Goal: Communication & Community: Ask a question

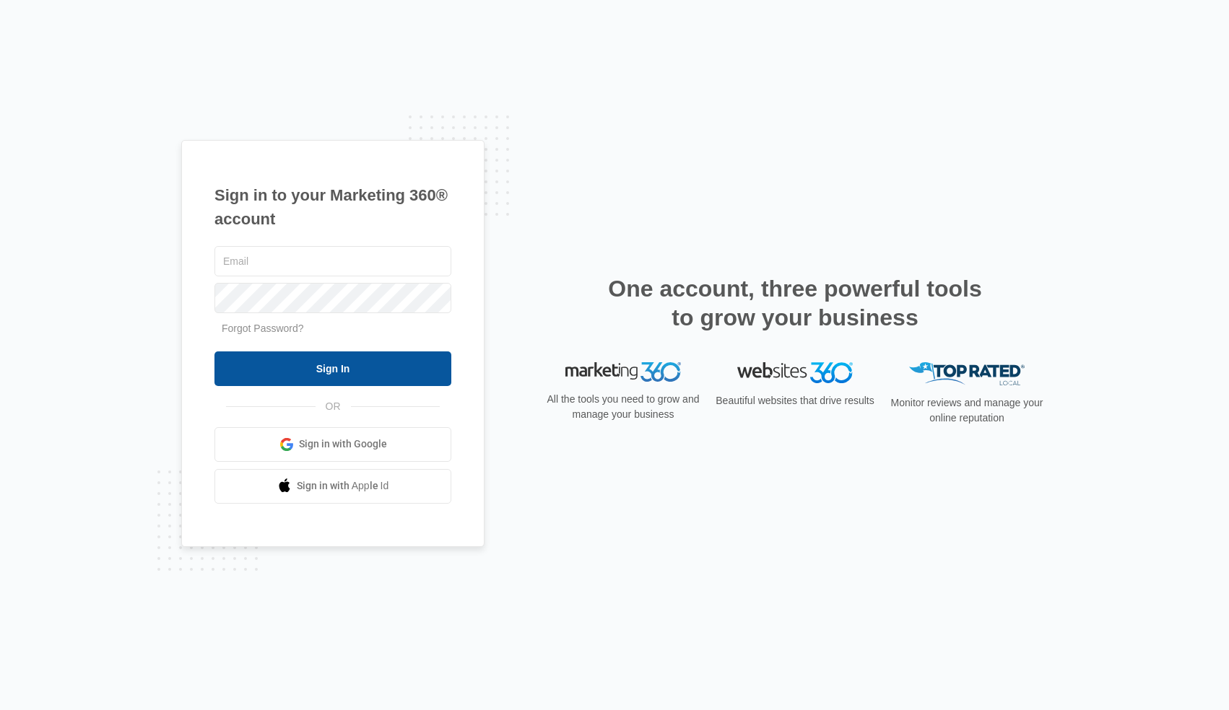
type input "[EMAIL_ADDRESS][DOMAIN_NAME]"
click at [339, 370] on input "Sign In" at bounding box center [332, 369] width 237 height 35
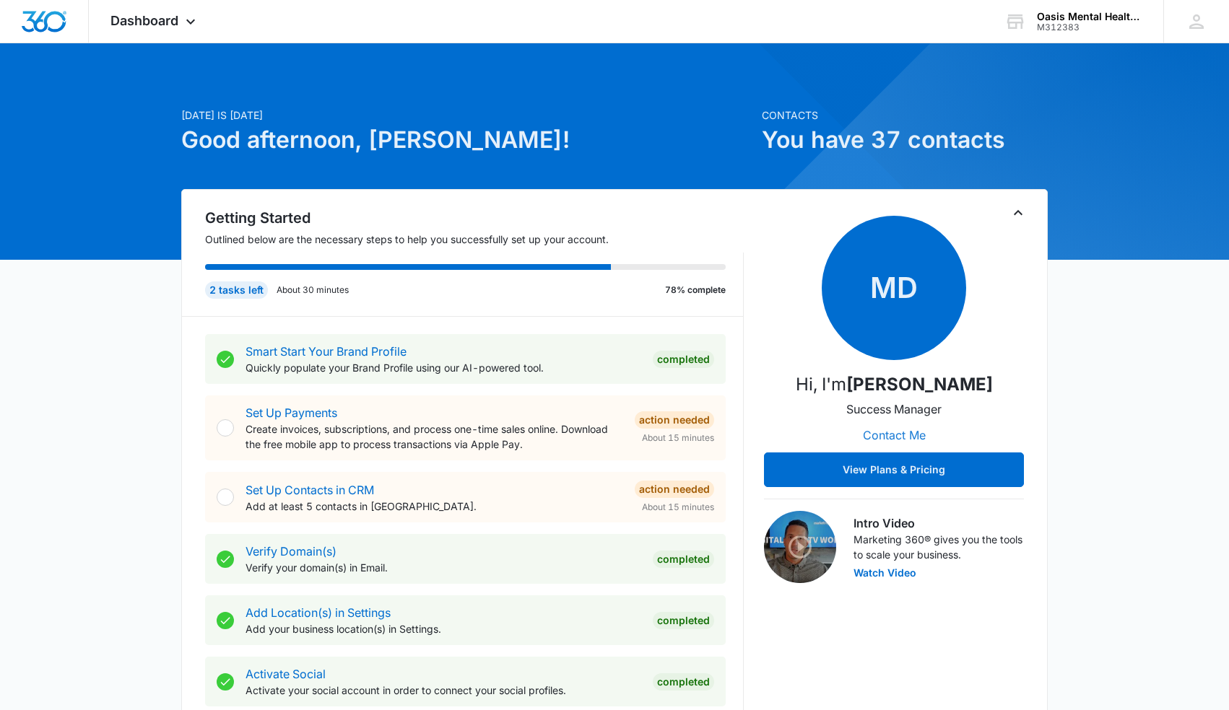
click at [896, 439] on button "Contact Me" at bounding box center [894, 435] width 92 height 35
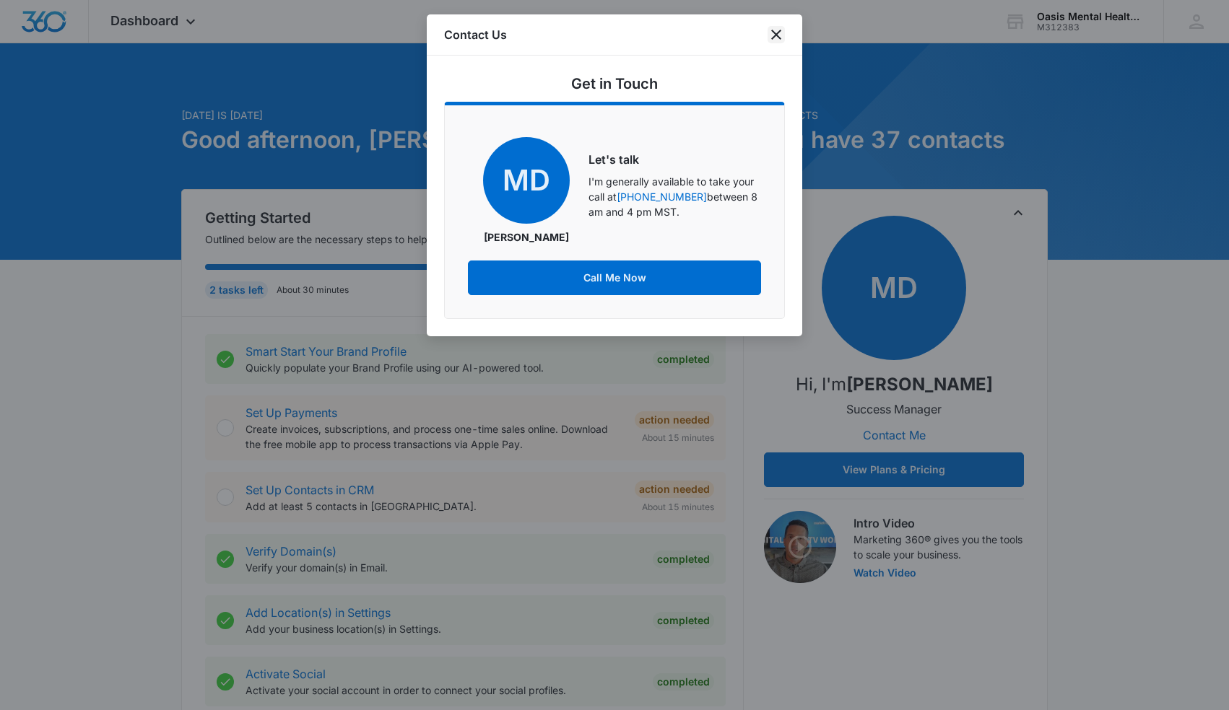
click at [777, 34] on icon "close" at bounding box center [776, 35] width 10 height 10
